Goal: Register for event/course

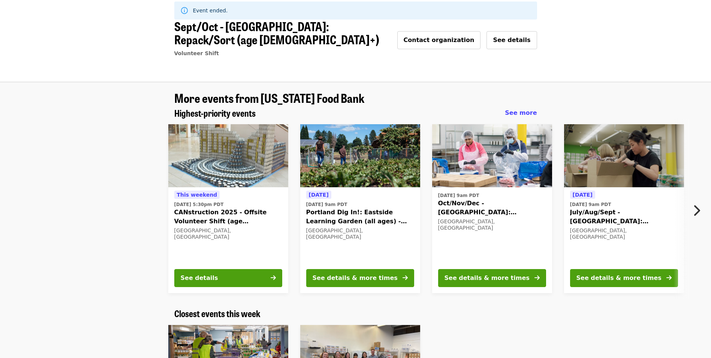
scroll to position [37, 0]
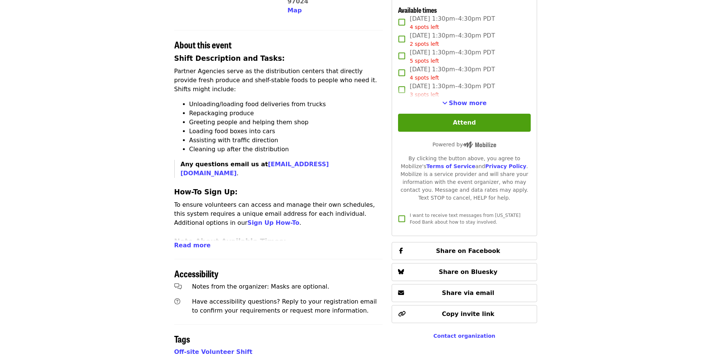
scroll to position [184, 0]
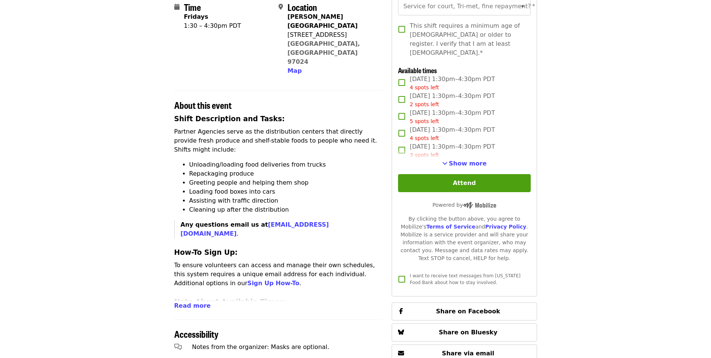
click at [471, 165] on div "First name   * First name * Last name   * Last name * Email   * Email * Mobile …" at bounding box center [464, 93] width 132 height 385
click at [473, 161] on span "Show more" at bounding box center [468, 163] width 38 height 7
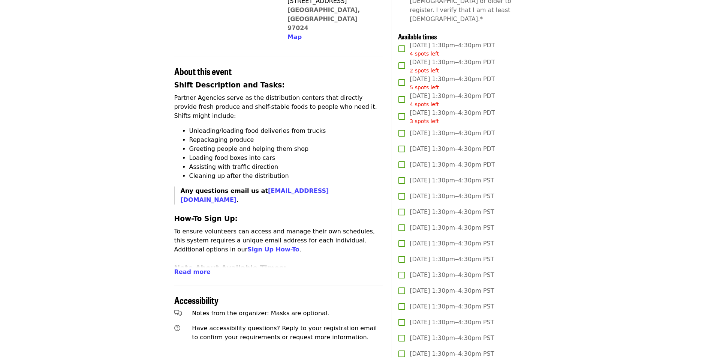
scroll to position [259, 0]
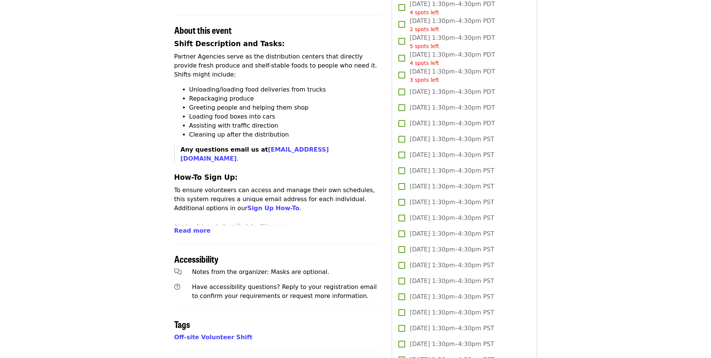
click at [434, 89] on span "Fri, Oct 17, 1:30pm–4:30pm PDT" at bounding box center [452, 91] width 85 height 9
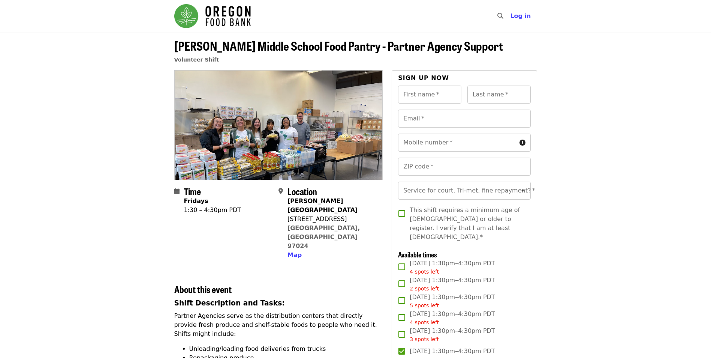
scroll to position [0, 0]
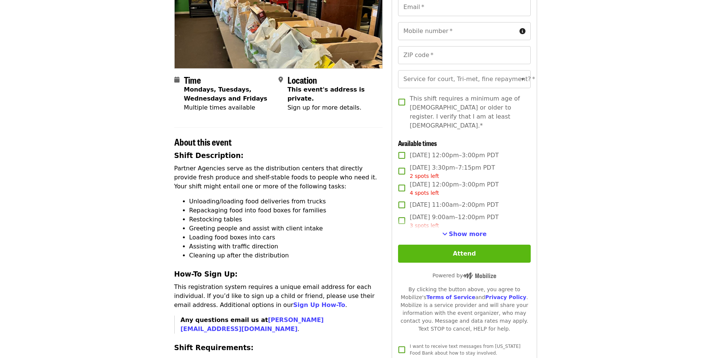
scroll to position [112, 0]
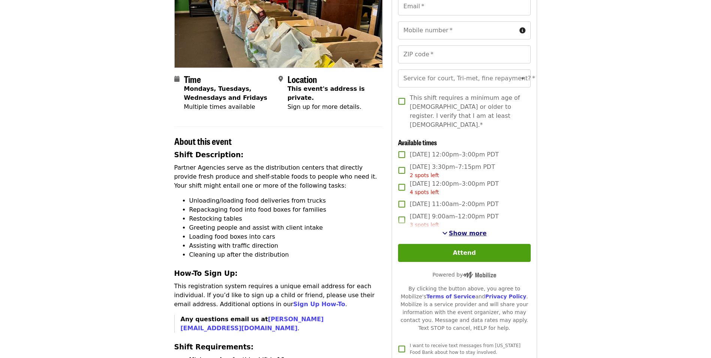
click at [469, 233] on span "Show more" at bounding box center [468, 232] width 38 height 7
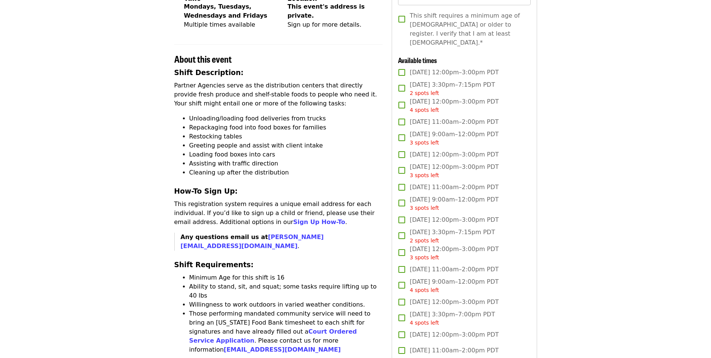
scroll to position [187, 0]
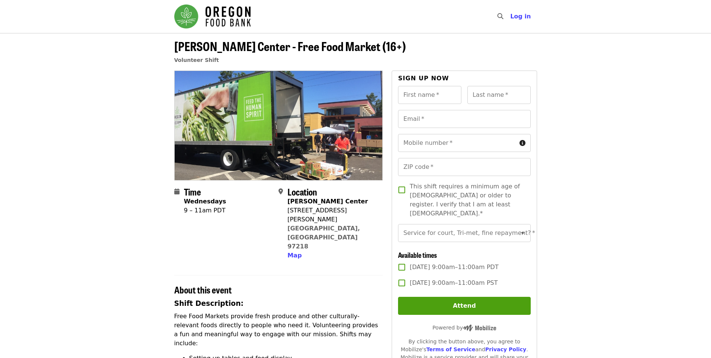
click at [174, 45] on div "[PERSON_NAME] Center - Free Food Market (16+) Volunteer Shift" at bounding box center [355, 54] width 375 height 31
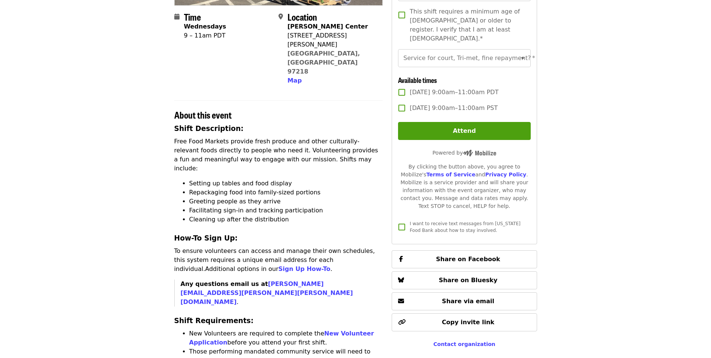
scroll to position [187, 0]
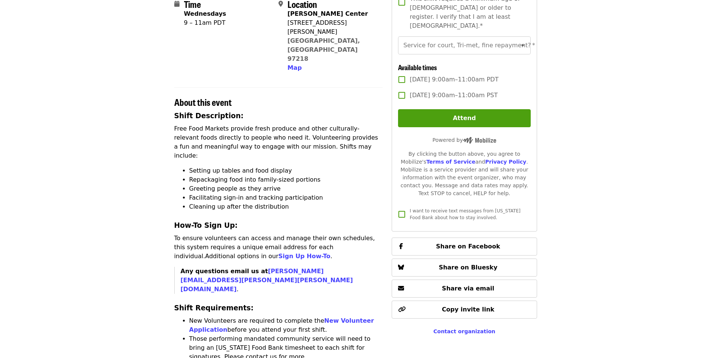
drag, startPoint x: 190, startPoint y: 267, endPoint x: 316, endPoint y: 274, distance: 126.5
click at [316, 316] on li "New Volunteers are required to complete the New Volunteer Application before yo…" at bounding box center [286, 325] width 194 height 18
copy li "New Volunteers are required to complete the New Volunteer Application before yo…"
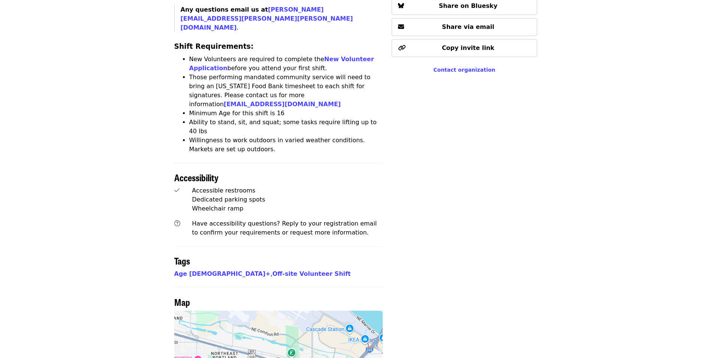
scroll to position [562, 0]
